Goal: Complete application form

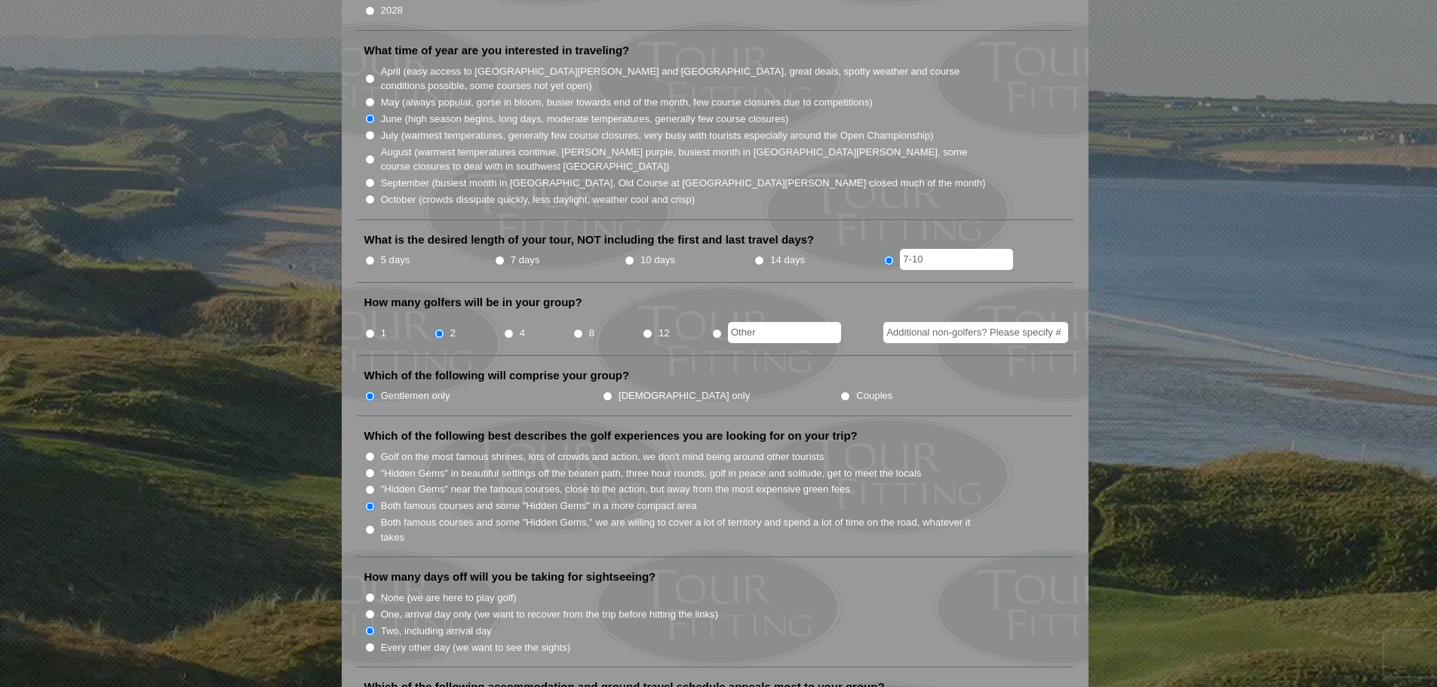
scroll to position [453, 0]
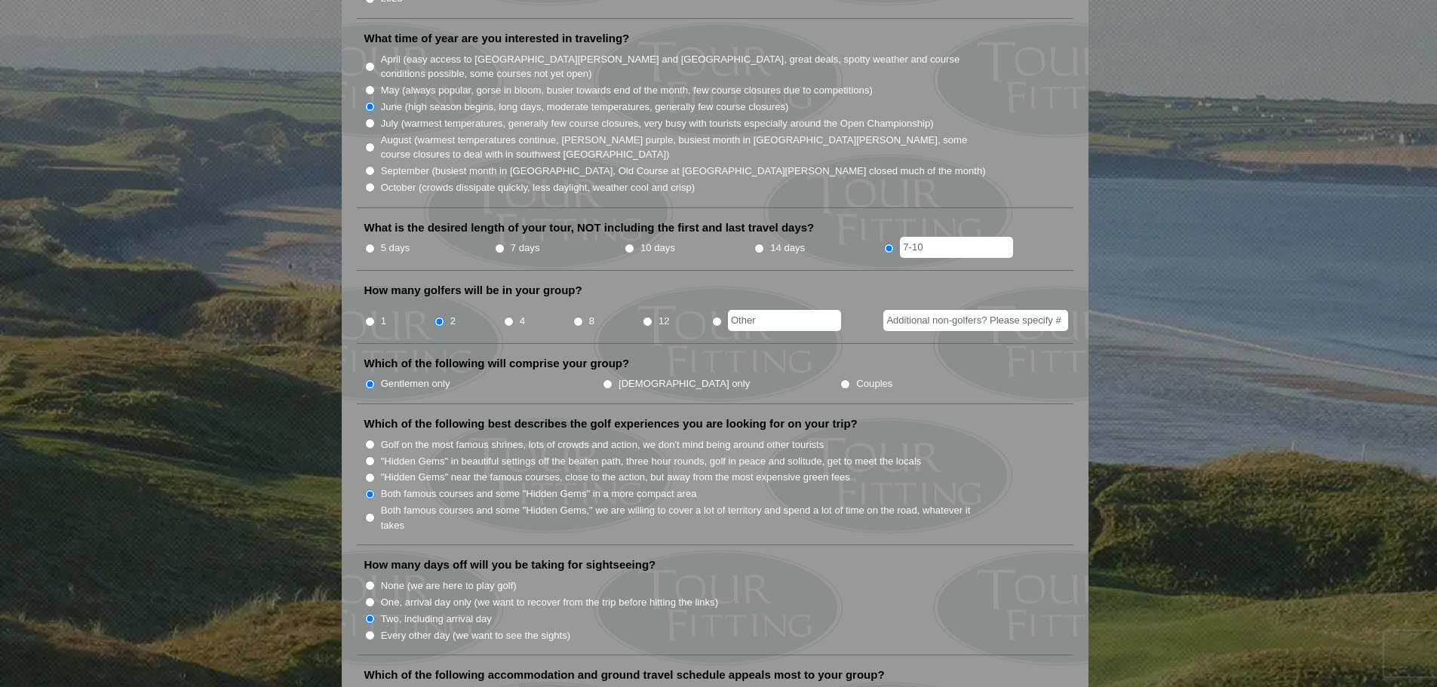
drag, startPoint x: 928, startPoint y: 225, endPoint x: 899, endPoint y: 225, distance: 28.7
click at [899, 239] on li "7-10" at bounding box center [948, 248] width 130 height 19
type input "9"
click at [805, 283] on li "How many golfers will be in your group? 1 2 4 8 12" at bounding box center [715, 313] width 716 height 61
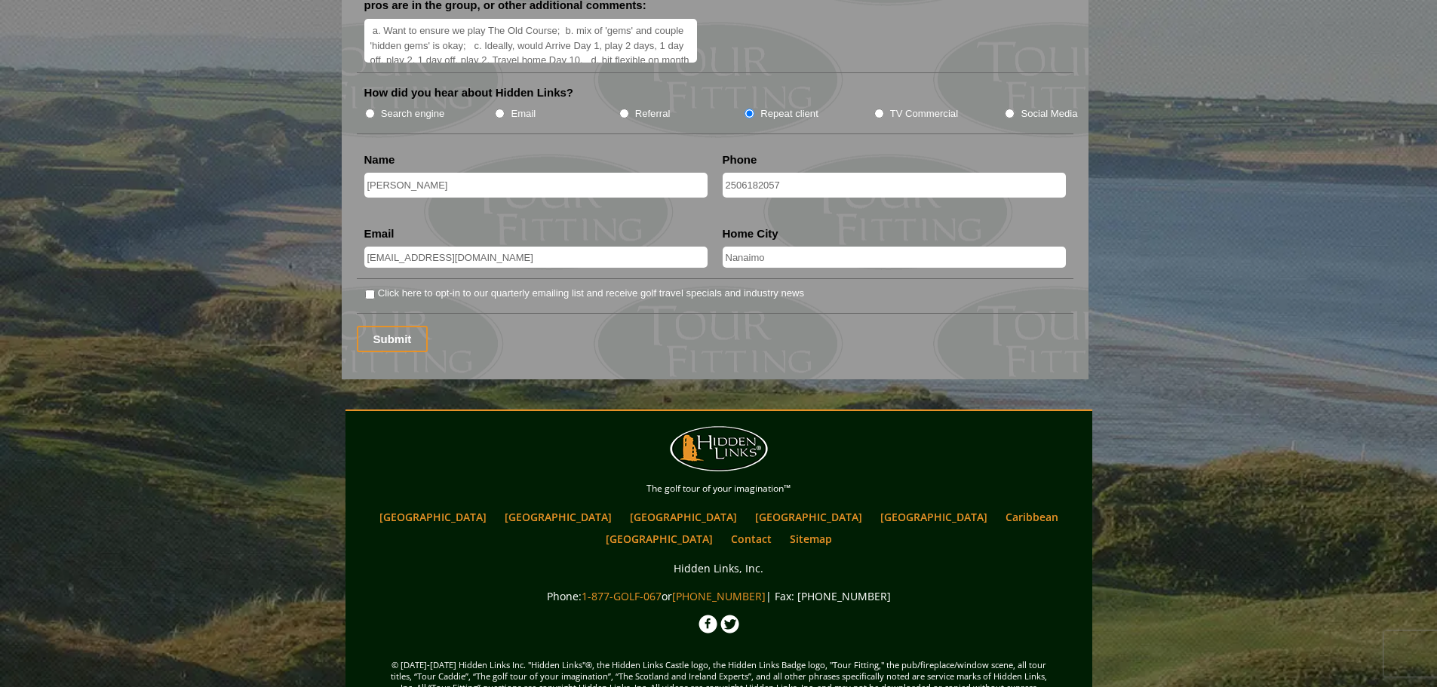
scroll to position [2001, 0]
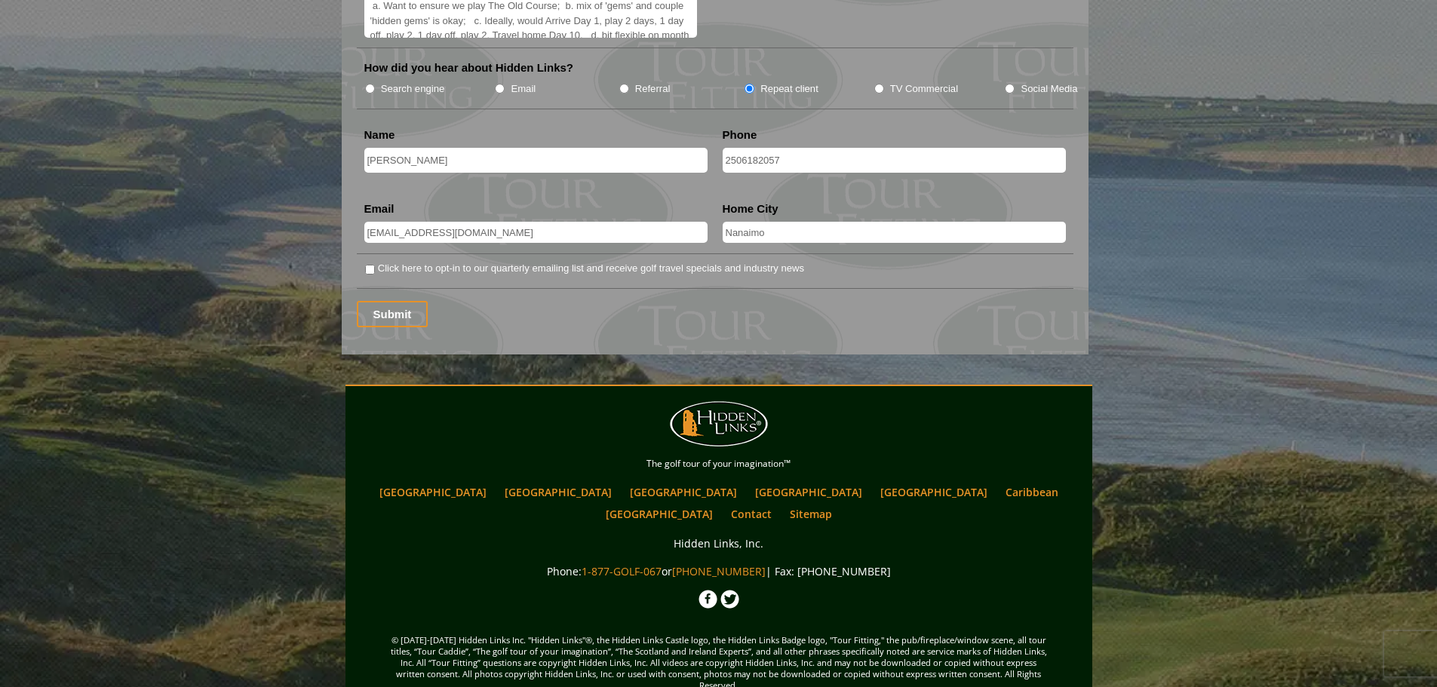
click at [391, 261] on label "Click here to opt-in to our quarterly emailing list and receive golf travel spe…" at bounding box center [591, 268] width 426 height 15
click at [375, 265] on input "Click here to opt-in to our quarterly emailing list and receive golf travel spe…" at bounding box center [370, 270] width 10 height 10
click at [391, 261] on label "Click here to opt-in to our quarterly emailing list and receive golf travel spe…" at bounding box center [591, 268] width 426 height 15
click at [375, 265] on input "Click here to opt-in to our quarterly emailing list and receive golf travel spe…" at bounding box center [370, 270] width 10 height 10
checkbox input "false"
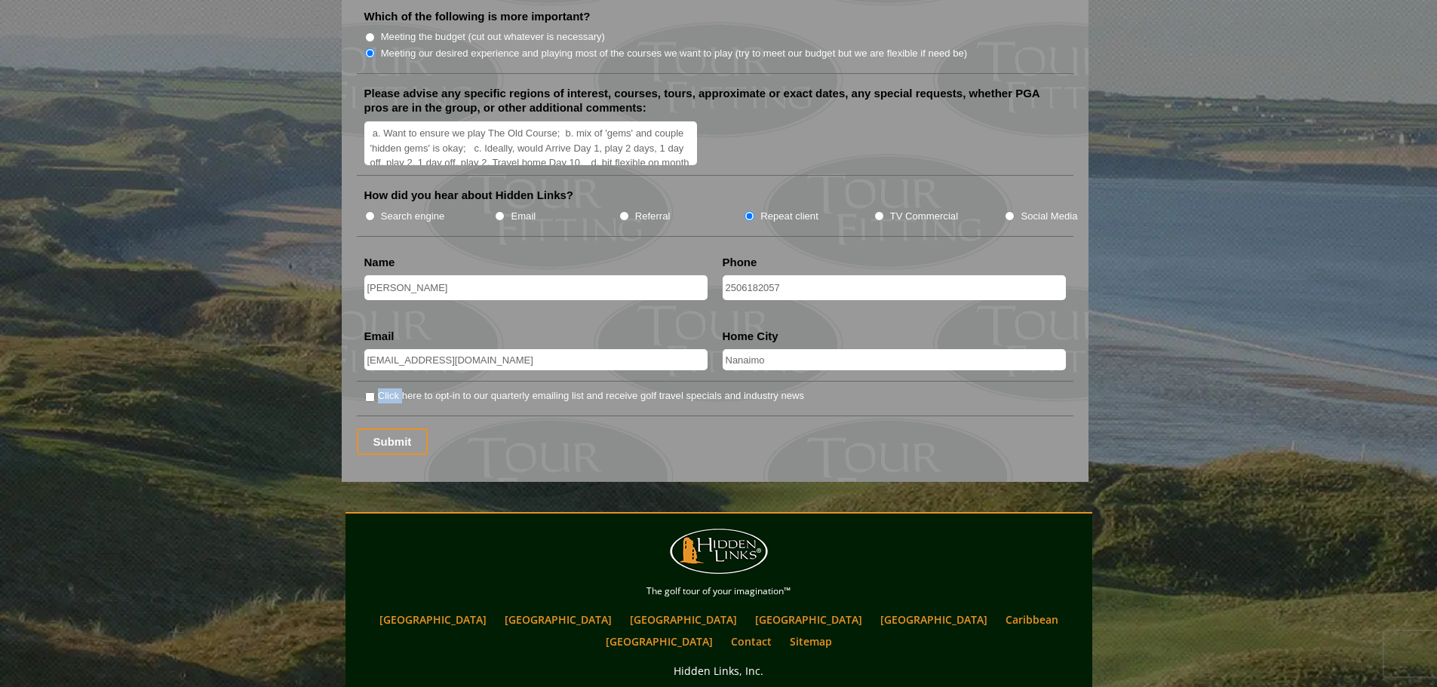
scroll to position [1850, 0]
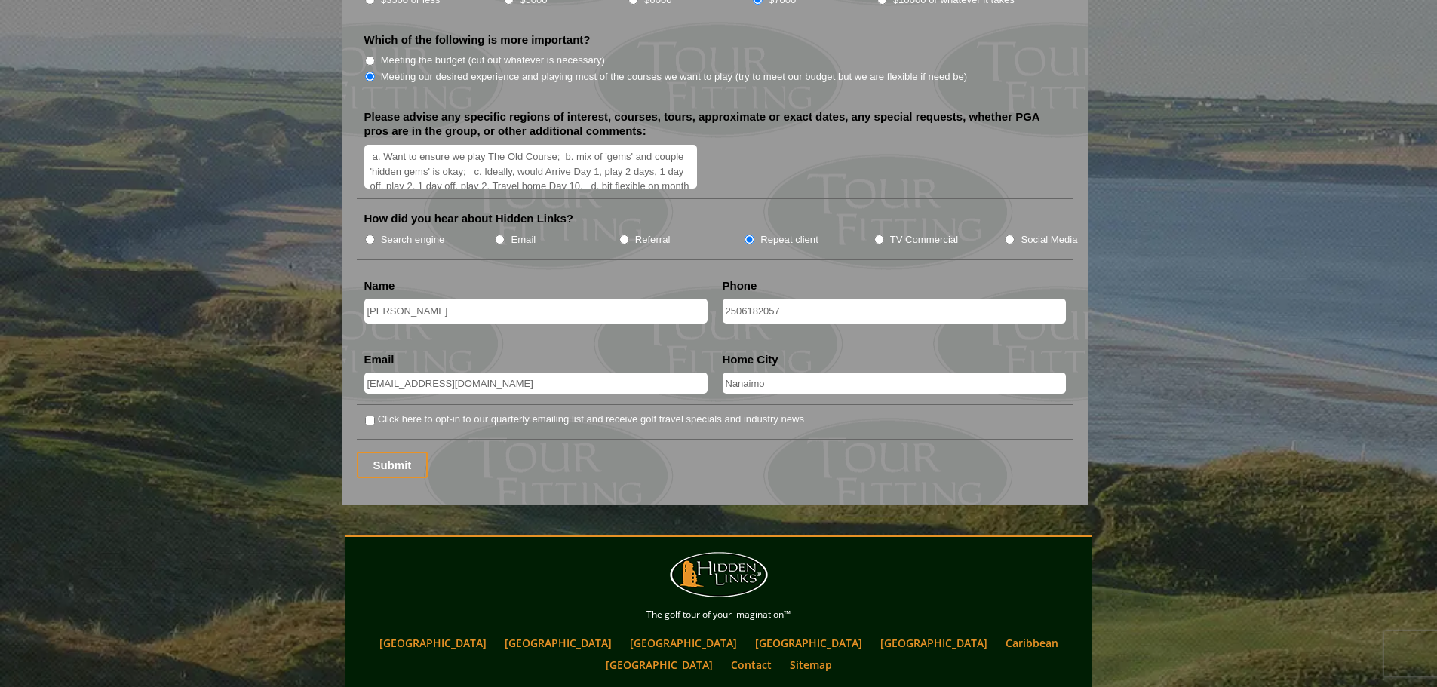
click at [386, 232] on label "Search engine" at bounding box center [413, 239] width 64 height 15
click at [375, 235] on input "Search engine" at bounding box center [370, 240] width 10 height 10
radio input "true"
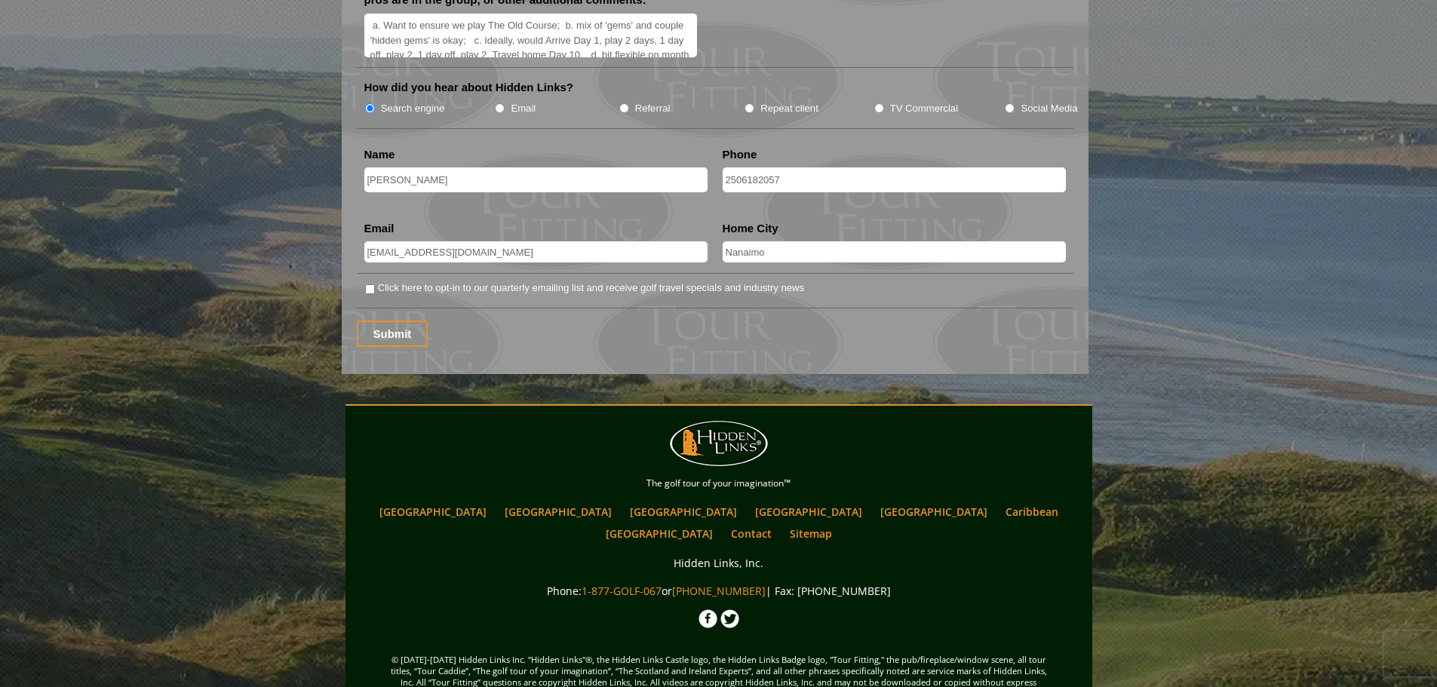
scroll to position [2001, 0]
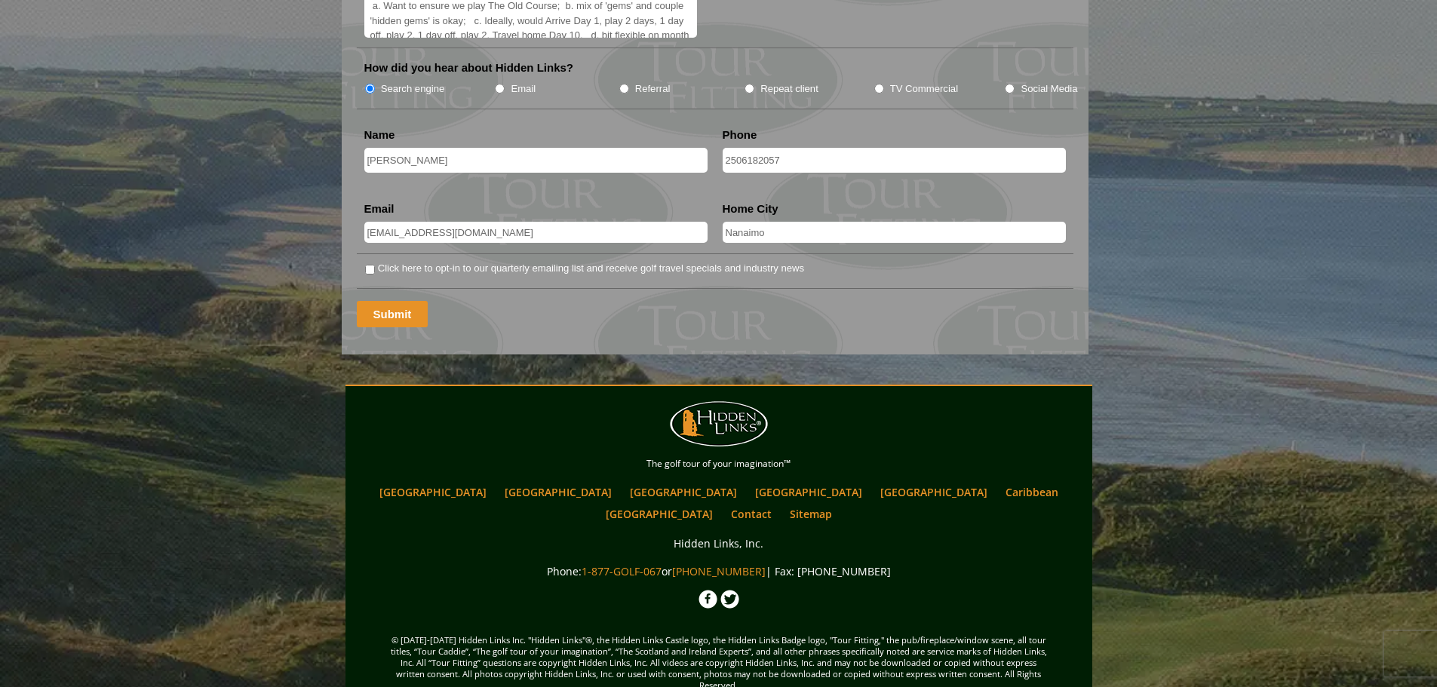
click at [403, 301] on input "Submit" at bounding box center [393, 314] width 72 height 26
